Goal: Information Seeking & Learning: Learn about a topic

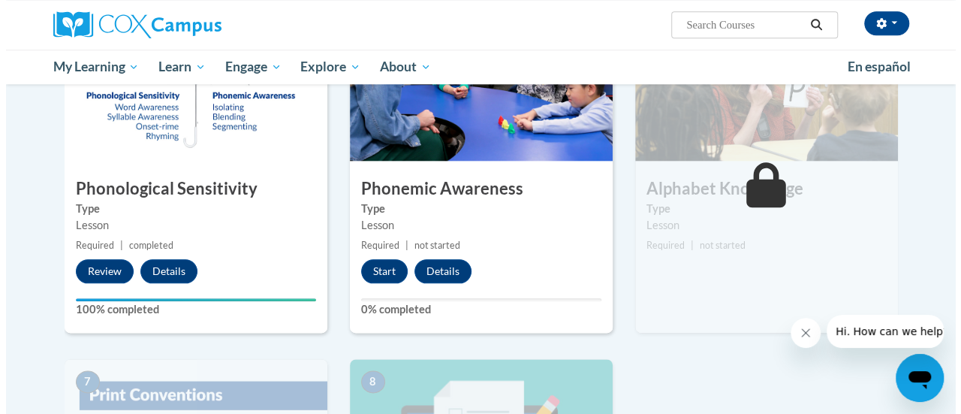
scroll to position [754, 0]
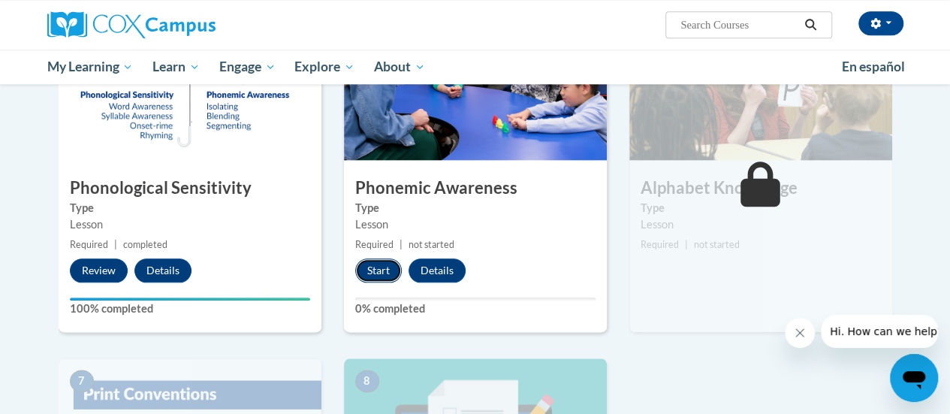
click at [381, 273] on button "Start" at bounding box center [378, 270] width 47 height 24
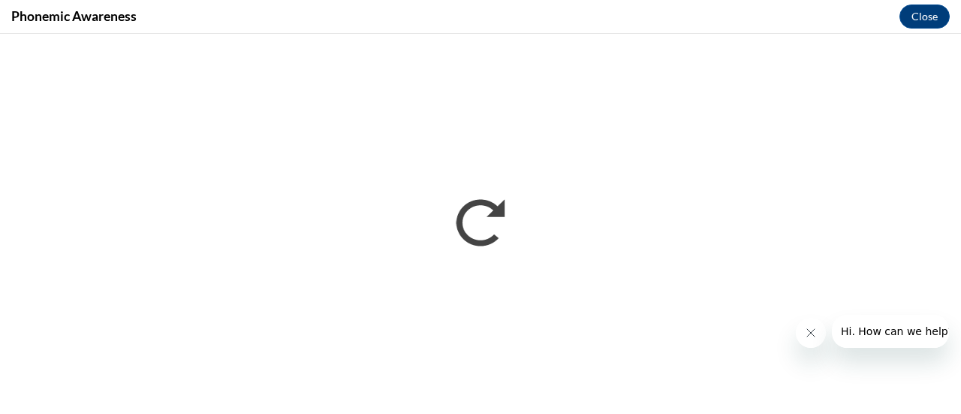
scroll to position [0, 0]
